Goal: Information Seeking & Learning: Learn about a topic

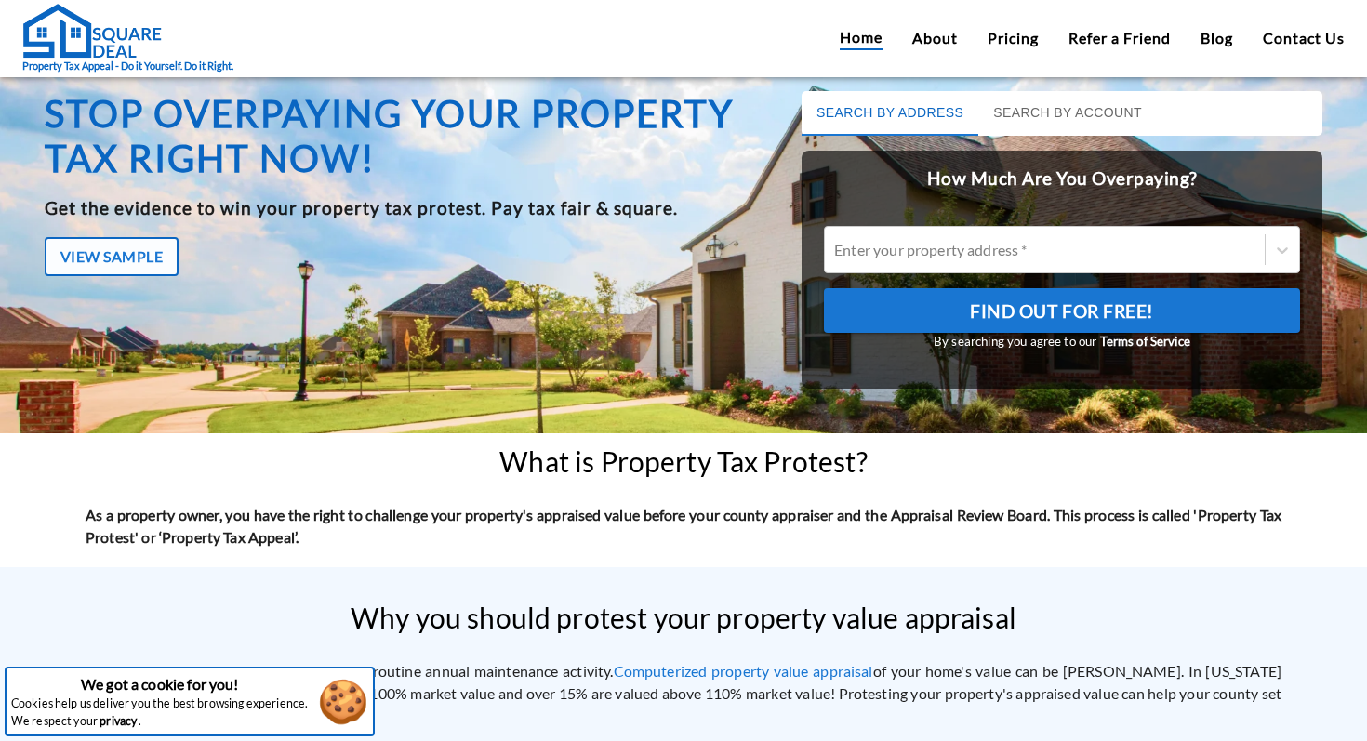
scroll to position [16, 0]
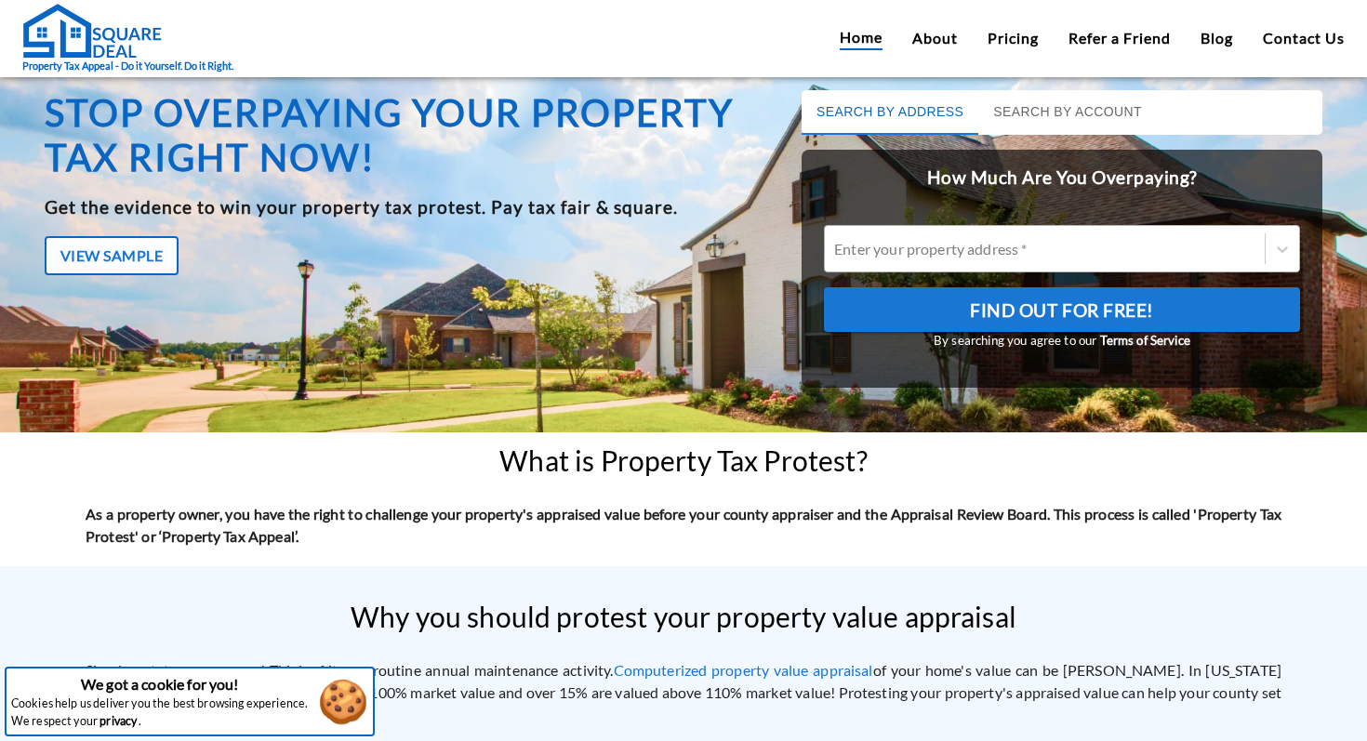
click at [863, 252] on div at bounding box center [1044, 248] width 421 height 21
click at [837, 252] on input "Enter your property address *" at bounding box center [835, 249] width 3 height 18
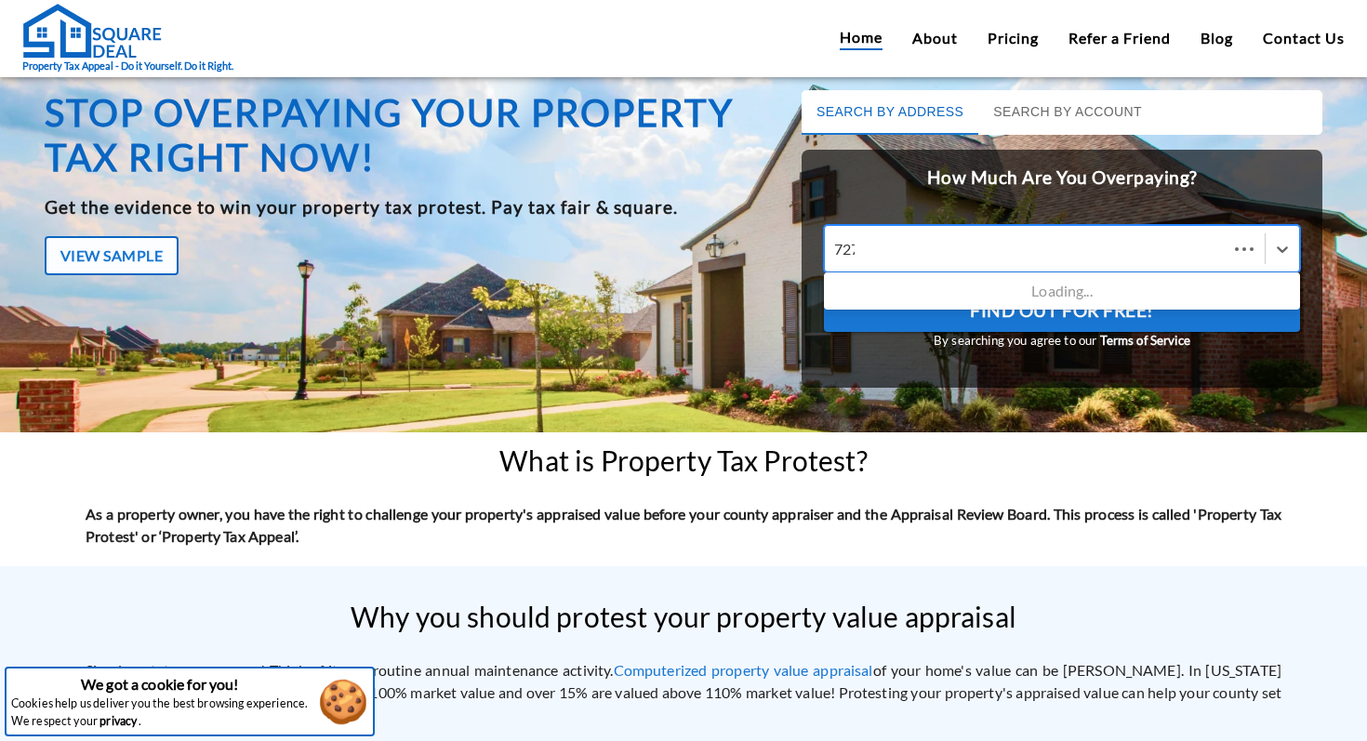
type input "7271"
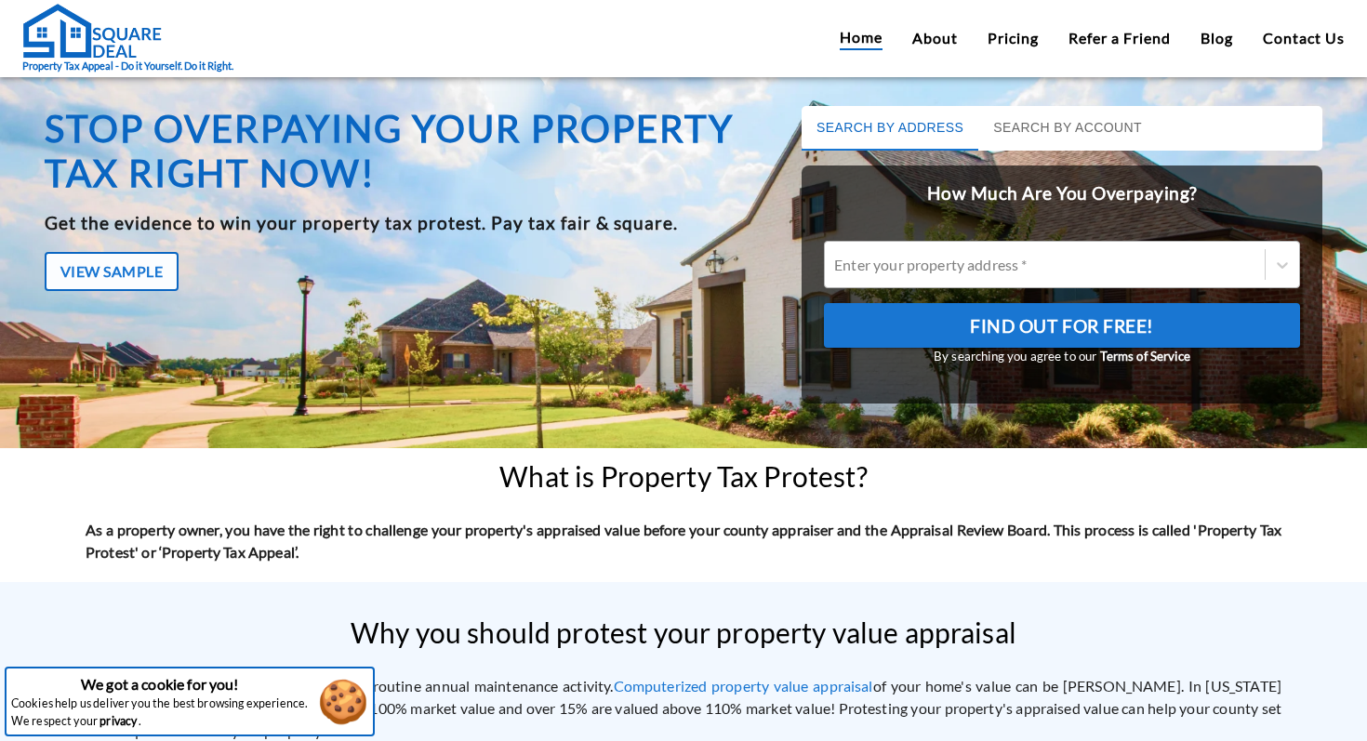
click at [892, 271] on div at bounding box center [1044, 264] width 421 height 21
click at [837, 271] on input "Enter your property address *" at bounding box center [835, 265] width 3 height 18
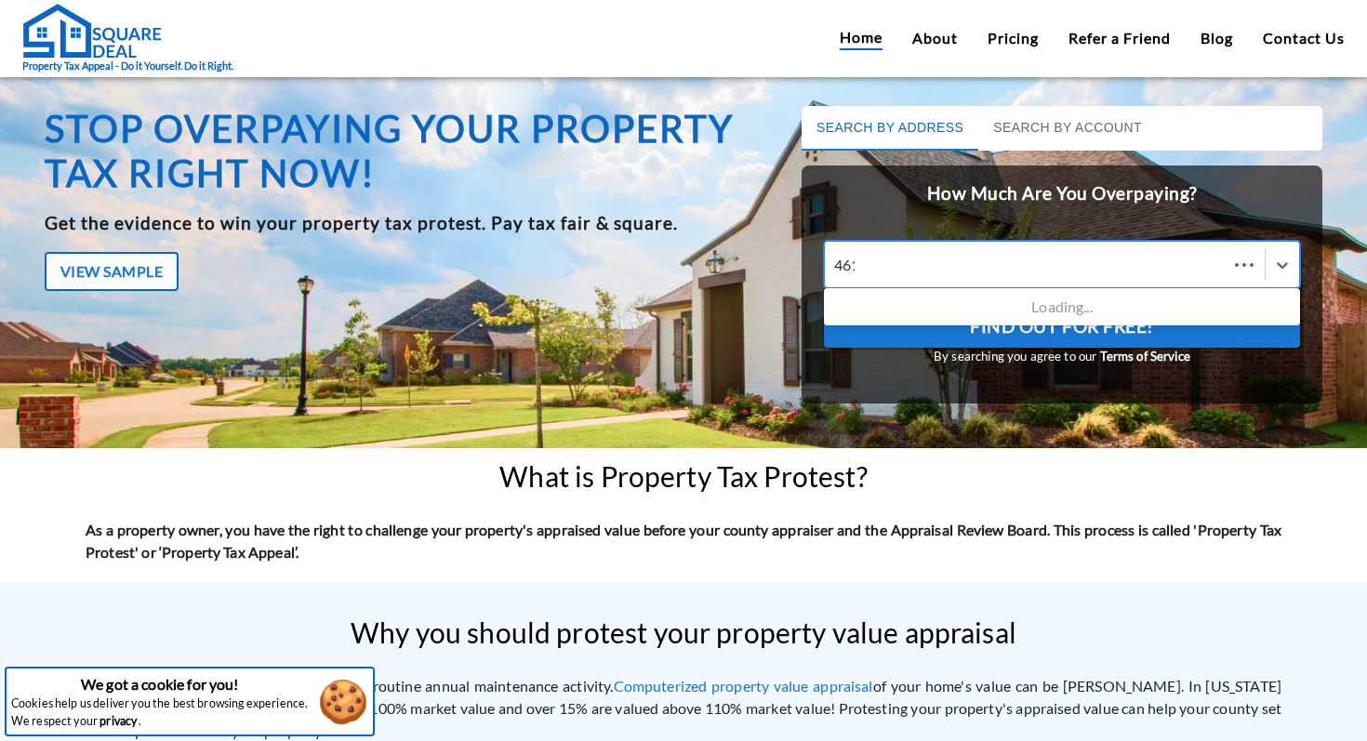
type input "4615"
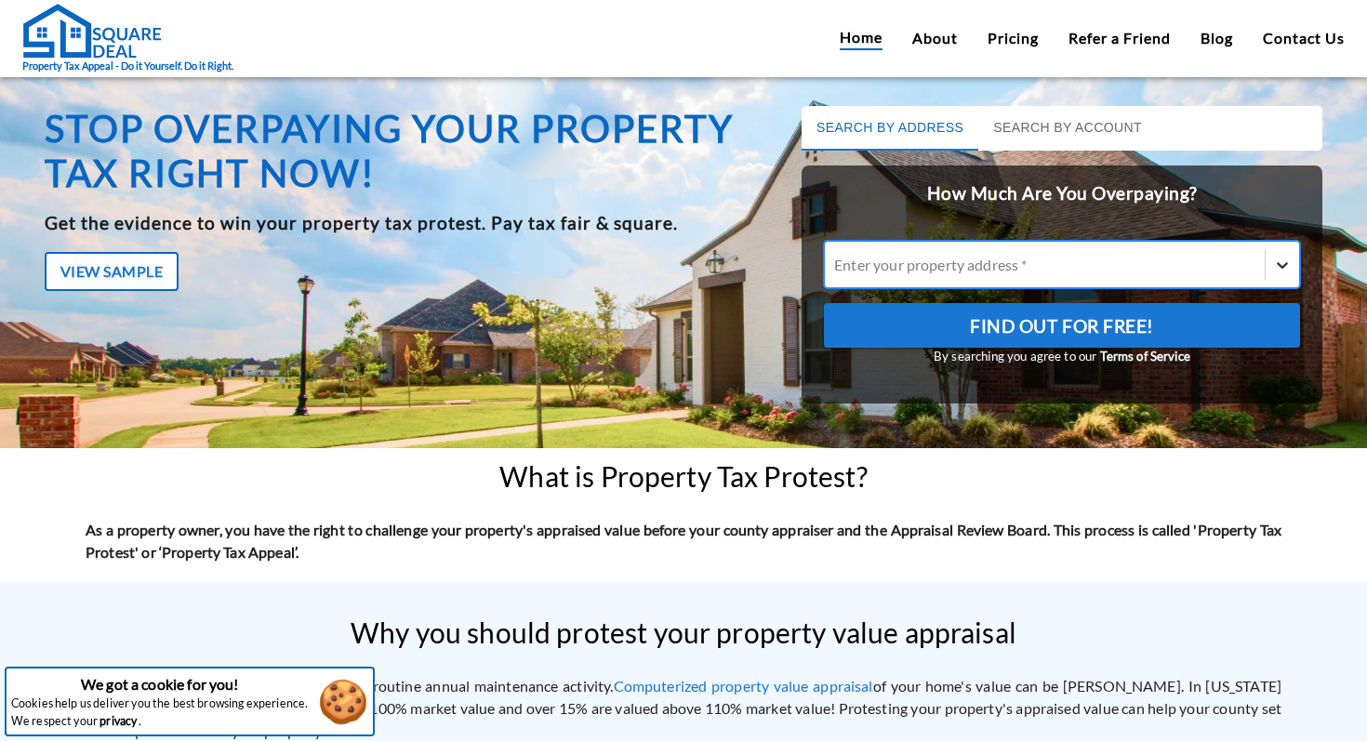
click at [1268, 274] on div at bounding box center [1282, 264] width 33 height 33
click at [837, 273] on input "Enter your property address *" at bounding box center [835, 265] width 3 height 18
click at [1273, 260] on icon at bounding box center [1282, 265] width 19 height 19
click at [837, 260] on input "Enter your property address *" at bounding box center [835, 265] width 3 height 18
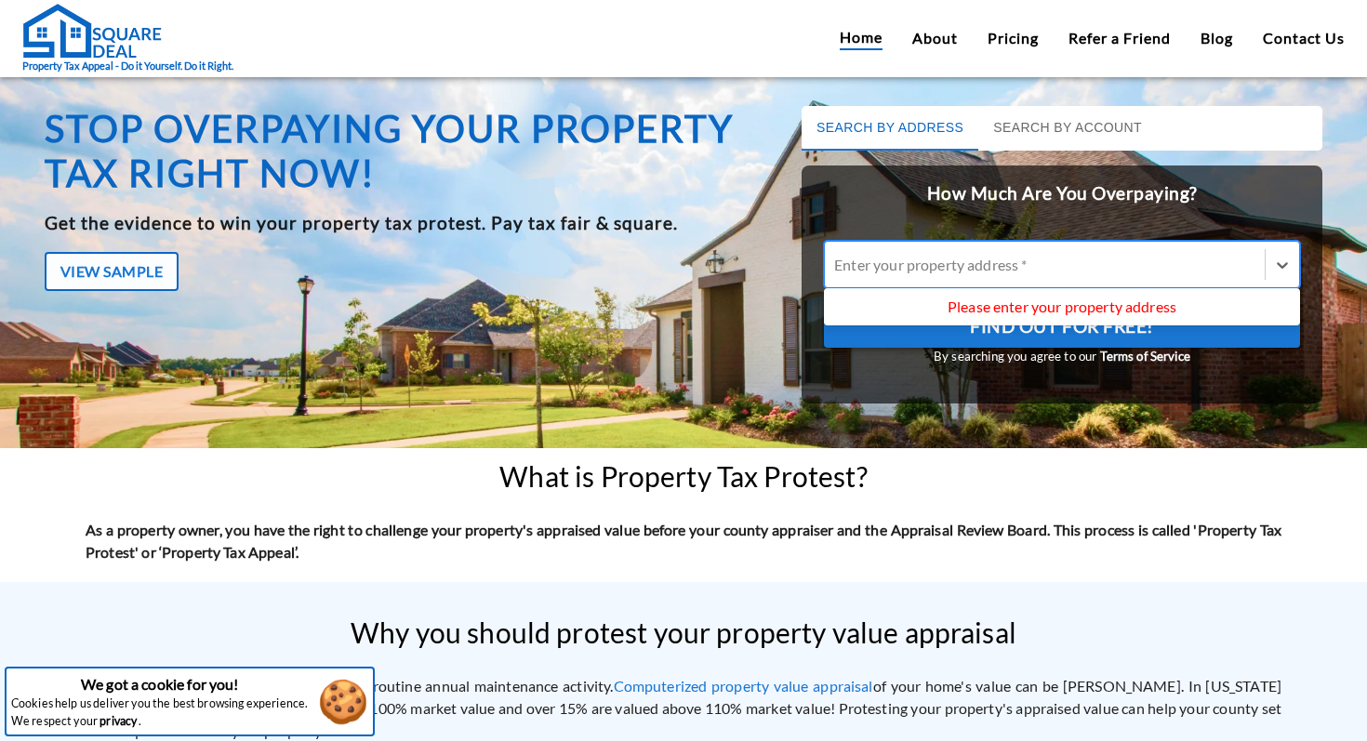
click at [1166, 340] on button "Find Out For Free!" at bounding box center [1062, 325] width 476 height 45
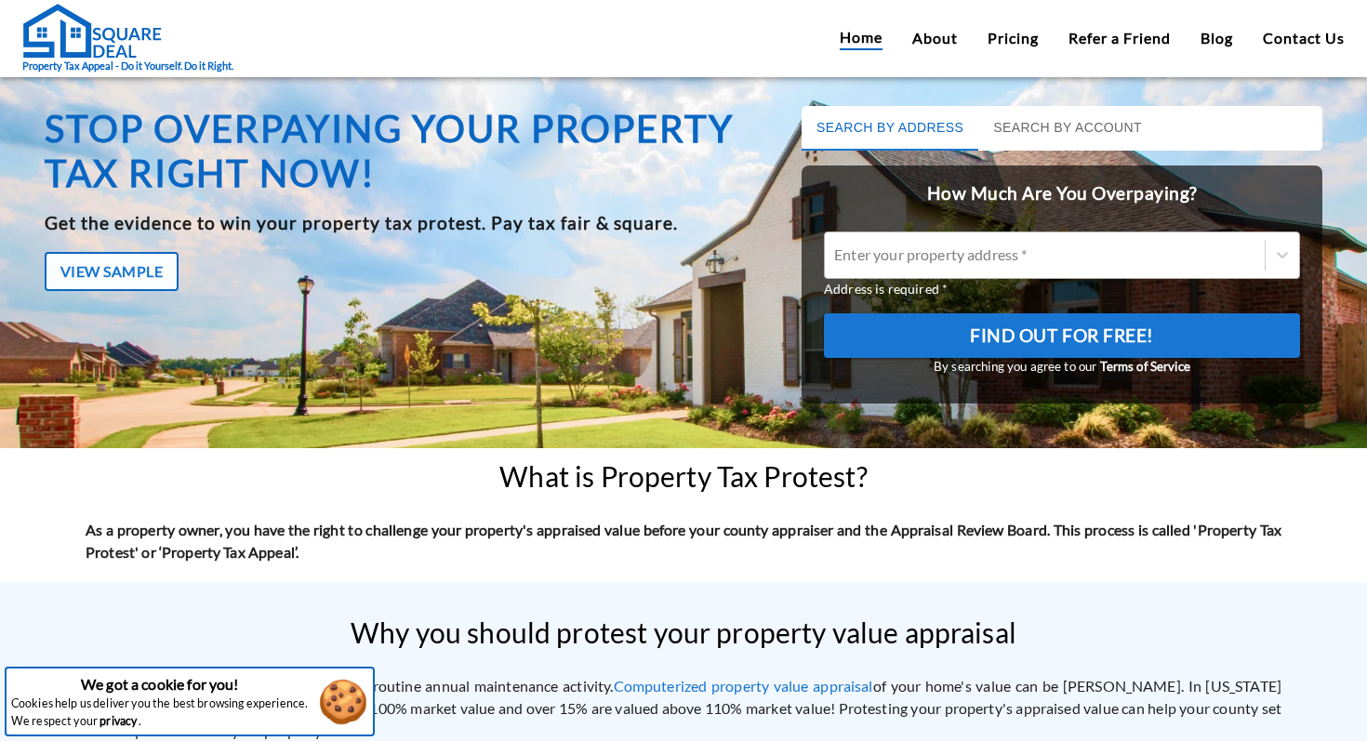
click at [1124, 249] on div at bounding box center [1044, 255] width 421 height 21
click at [837, 249] on input "Enter your property address *" at bounding box center [835, 255] width 3 height 18
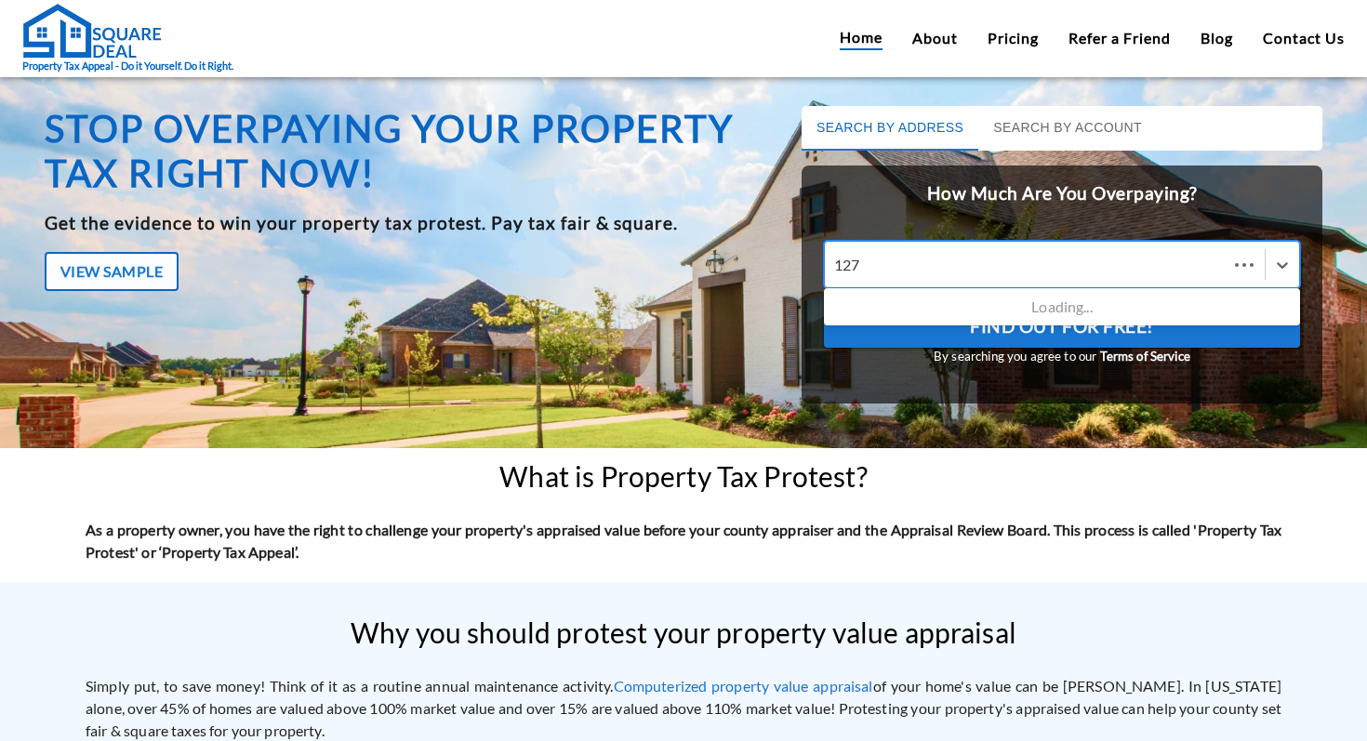
type input "1270"
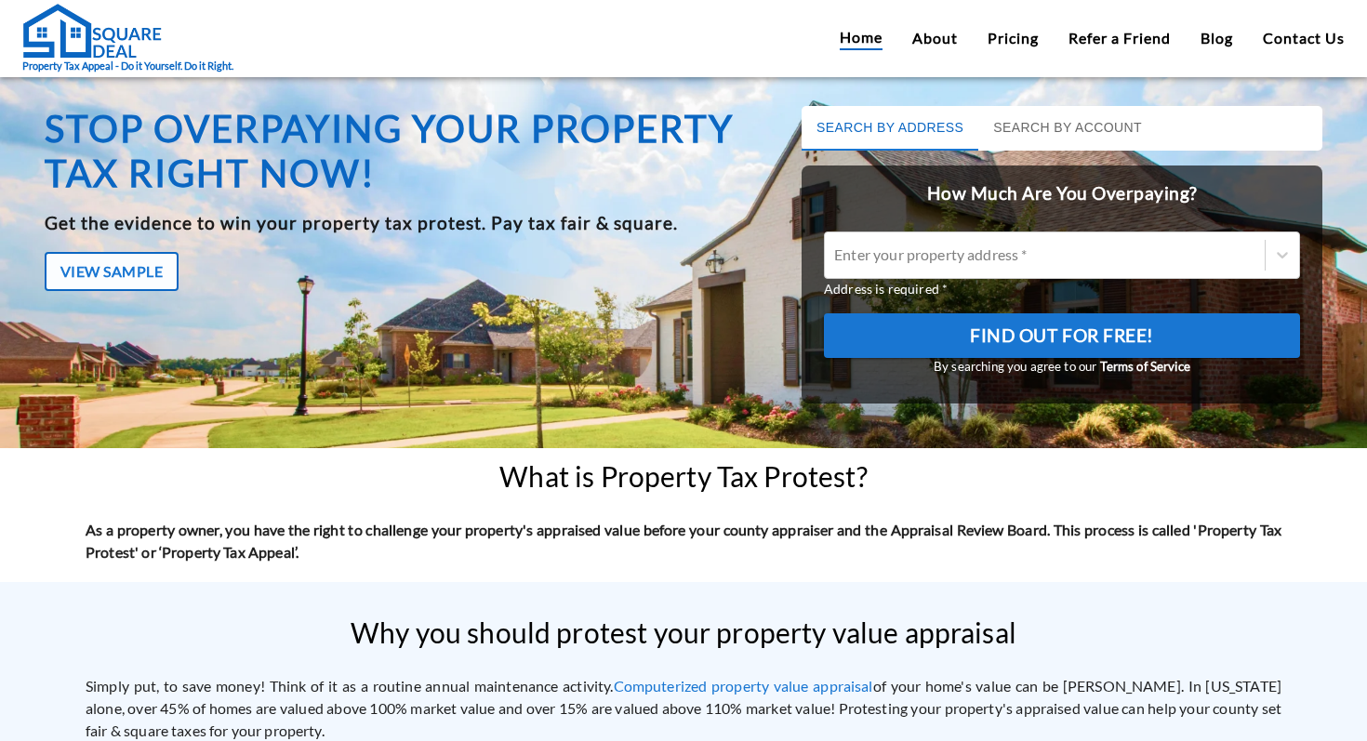
drag, startPoint x: 347, startPoint y: 153, endPoint x: 259, endPoint y: 153, distance: 88.4
click at [344, 153] on h1 "Stop overpaying your property tax right now!" at bounding box center [413, 150] width 736 height 89
click at [938, 20] on div "Property Tax Appeal - Do it Yourself. Do it Right. Home About Pricing Refer a F…" at bounding box center [683, 38] width 1367 height 77
click at [938, 32] on link "About" at bounding box center [935, 38] width 46 height 22
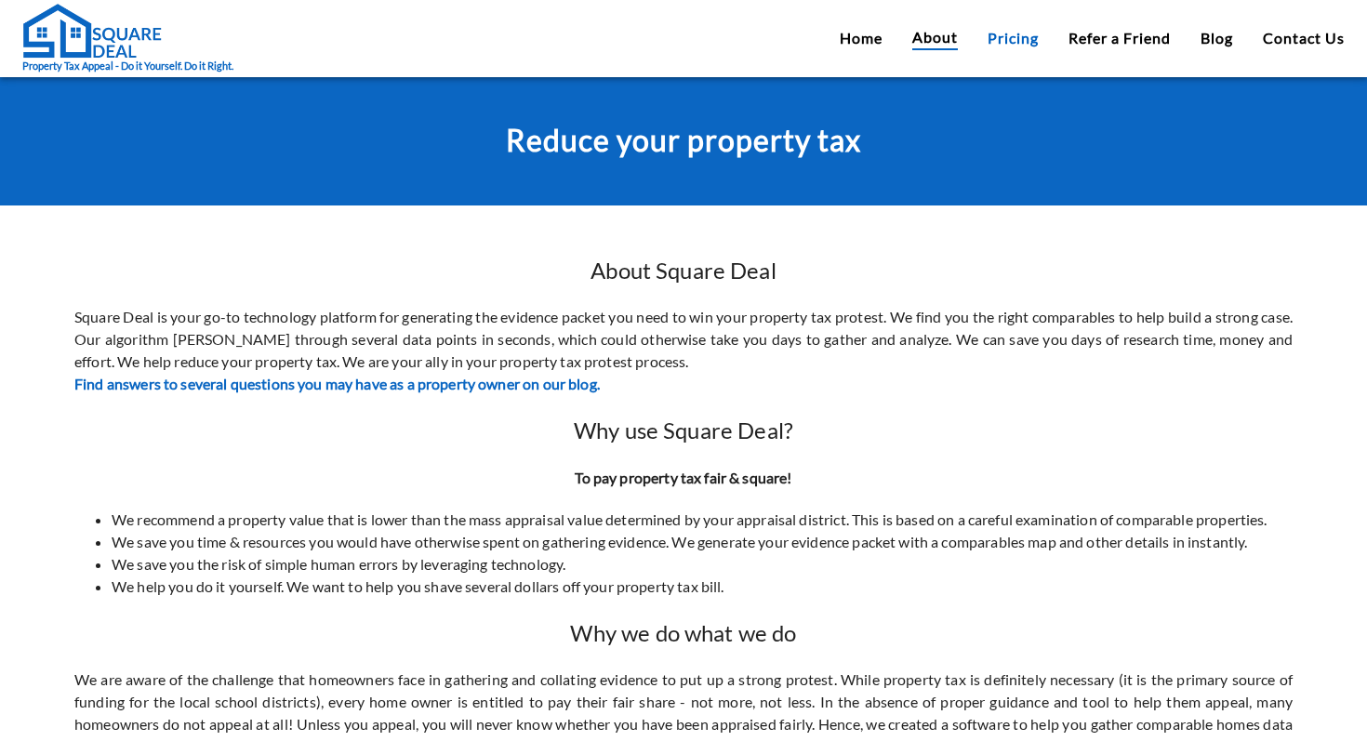
click at [1001, 43] on link "Pricing" at bounding box center [1013, 38] width 51 height 22
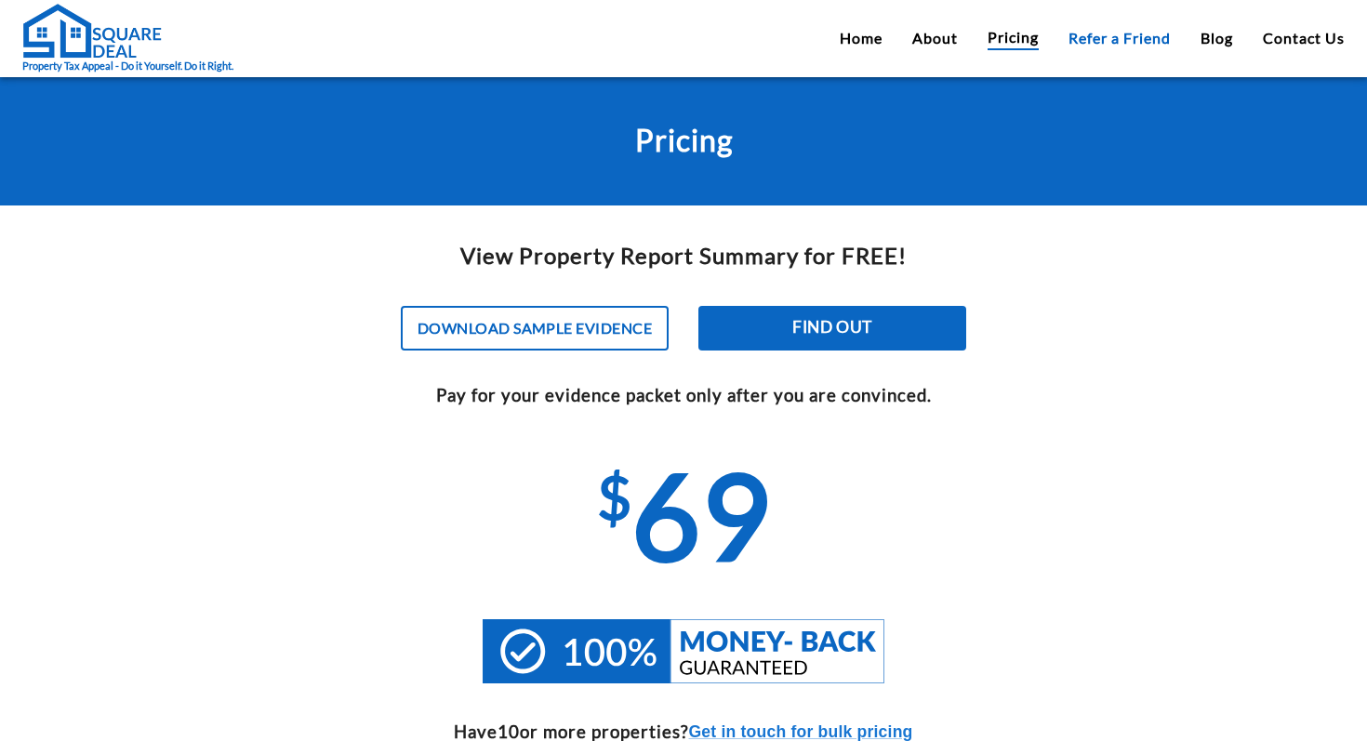
click at [1092, 33] on link "Refer a Friend" at bounding box center [1120, 38] width 102 height 22
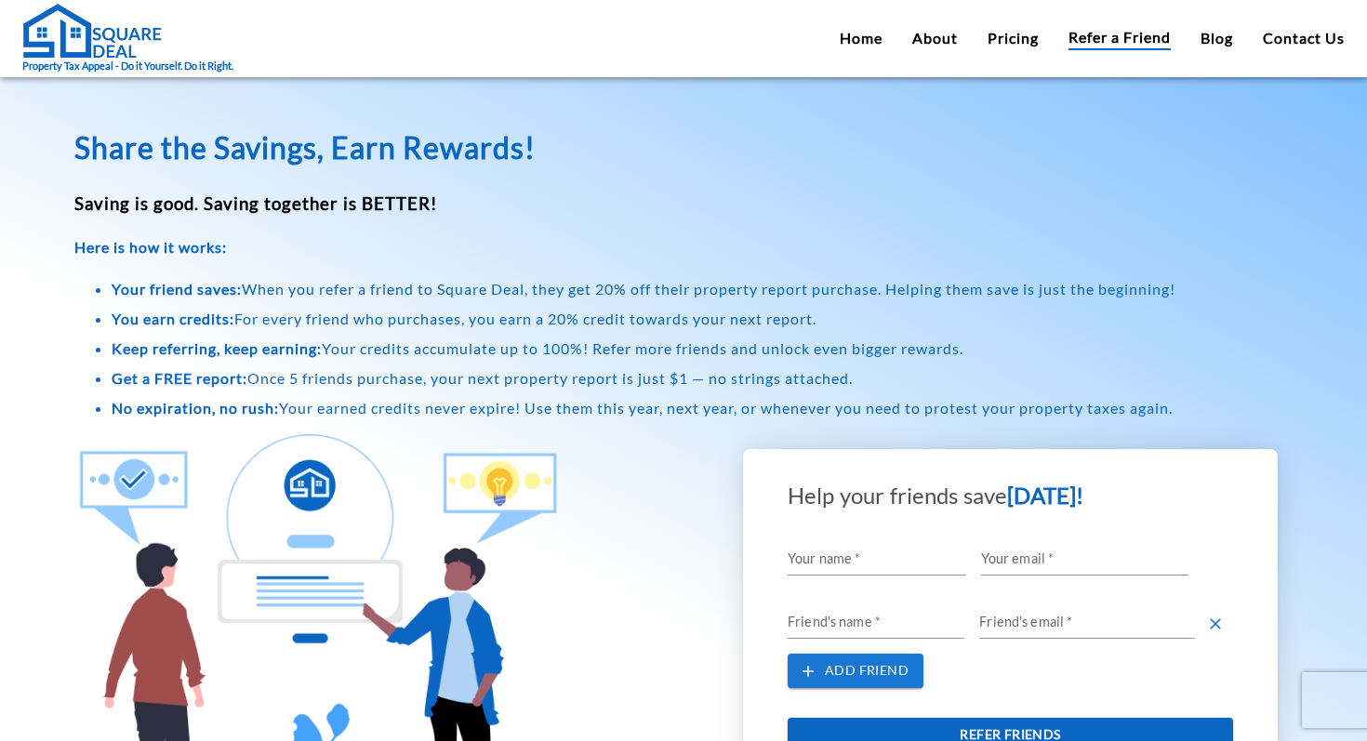
click at [916, 19] on div "Property Tax Appeal - Do it Yourself. Do it Right. Home About Pricing Refer a F…" at bounding box center [683, 38] width 1367 height 77
click at [870, 34] on link "Home" at bounding box center [861, 38] width 43 height 22
